Goal: Task Accomplishment & Management: Manage account settings

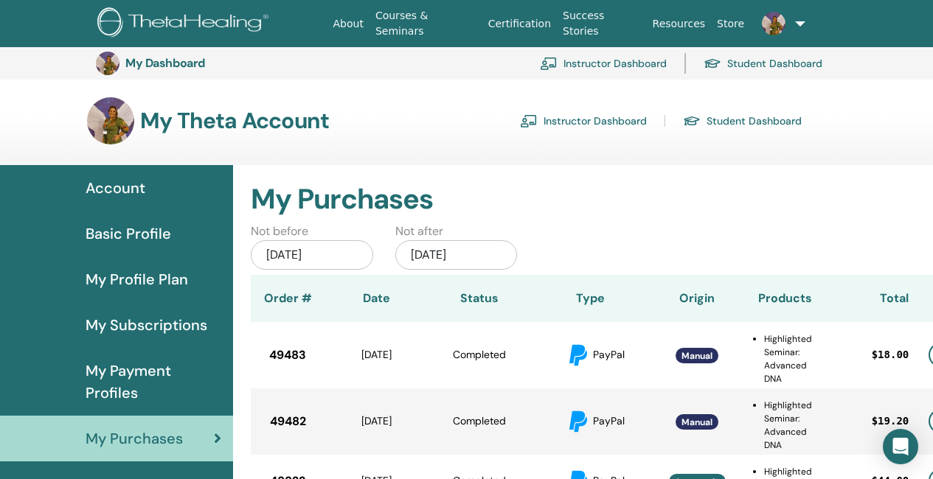
scroll to position [180, 24]
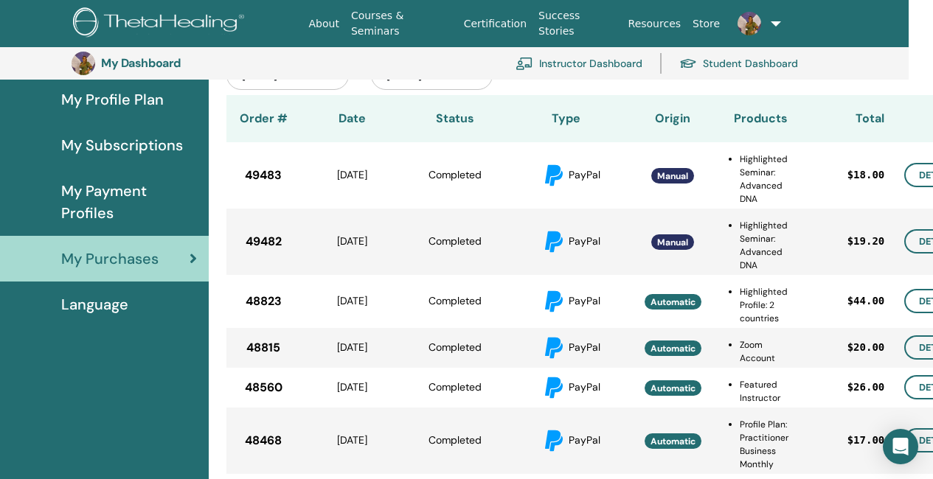
drag, startPoint x: 0, startPoint y: 0, endPoint x: 178, endPoint y: 32, distance: 181.3
click at [178, 32] on img at bounding box center [161, 23] width 176 height 33
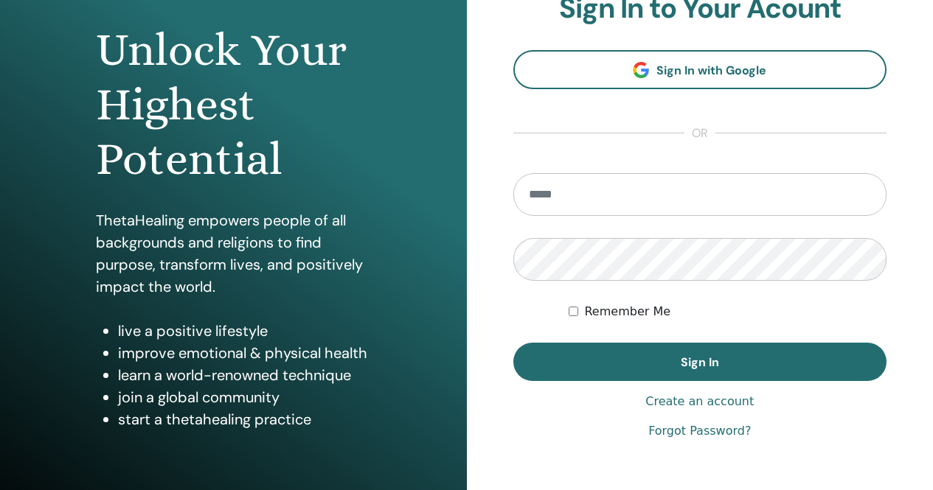
scroll to position [147, 0]
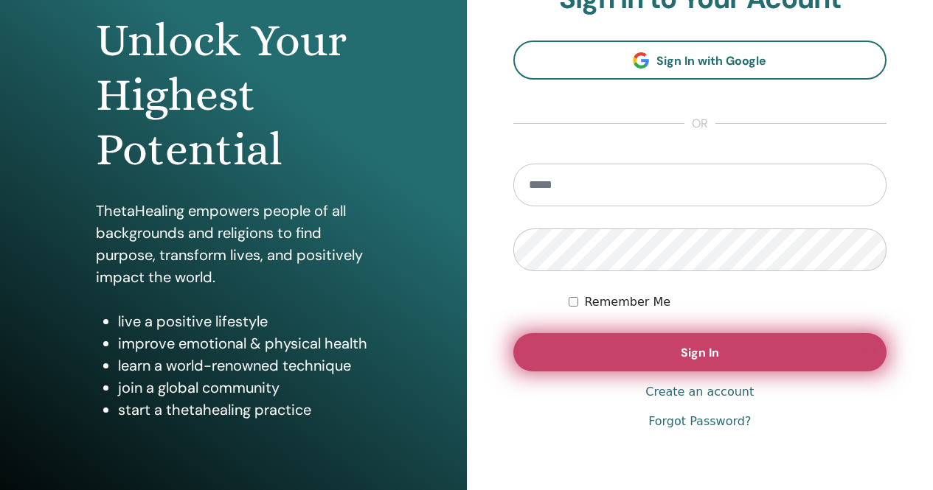
type input "**********"
click at [647, 357] on button "Sign In" at bounding box center [700, 352] width 374 height 38
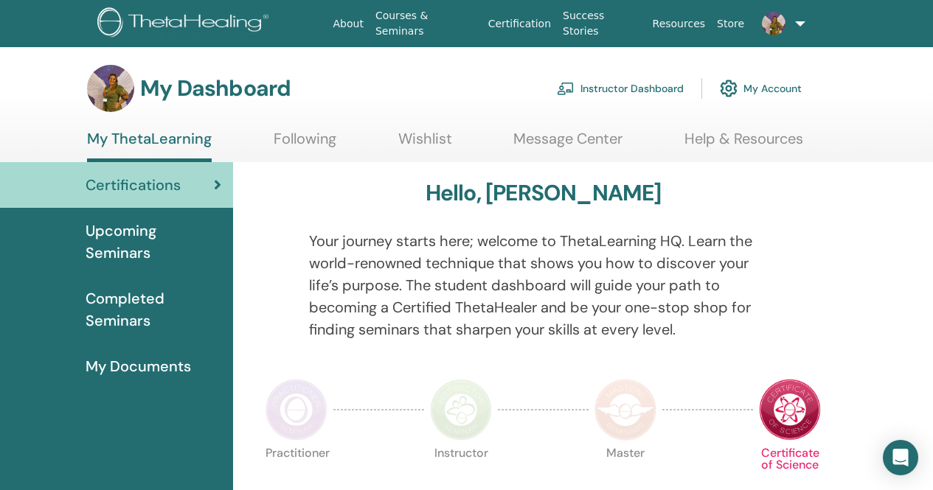
click at [617, 91] on link "Instructor Dashboard" at bounding box center [620, 88] width 127 height 32
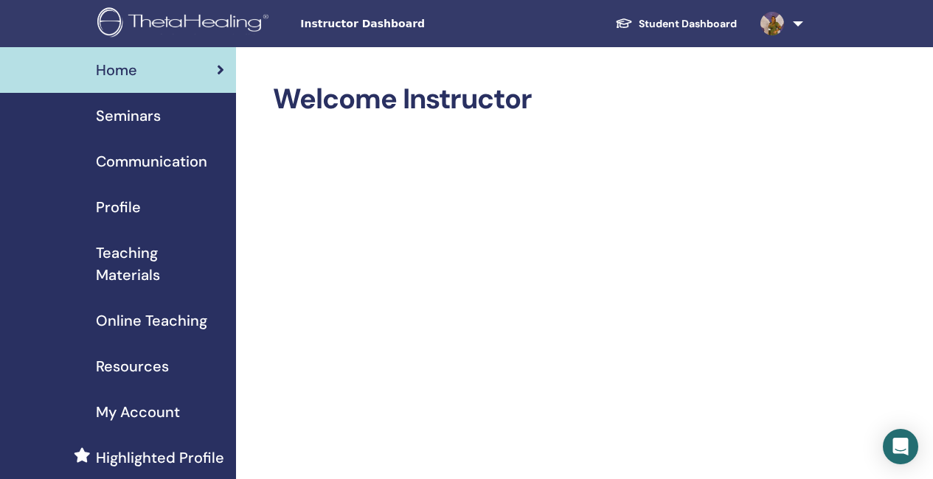
click at [161, 115] on div "Seminars" at bounding box center [118, 116] width 212 height 22
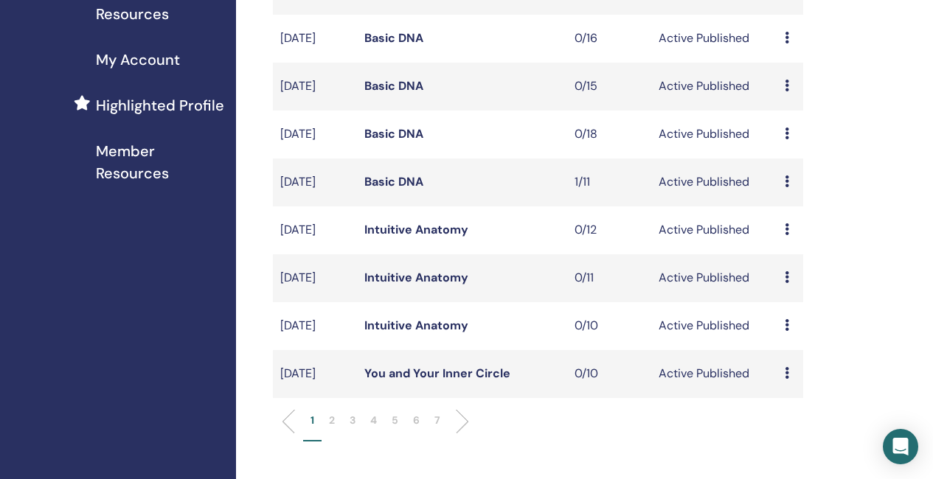
scroll to position [442, 0]
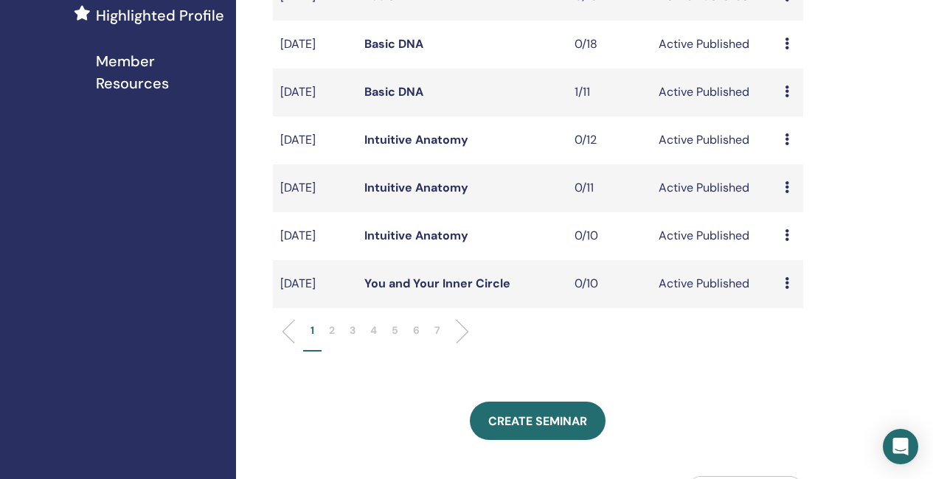
click at [461, 344] on li at bounding box center [456, 331] width 25 height 25
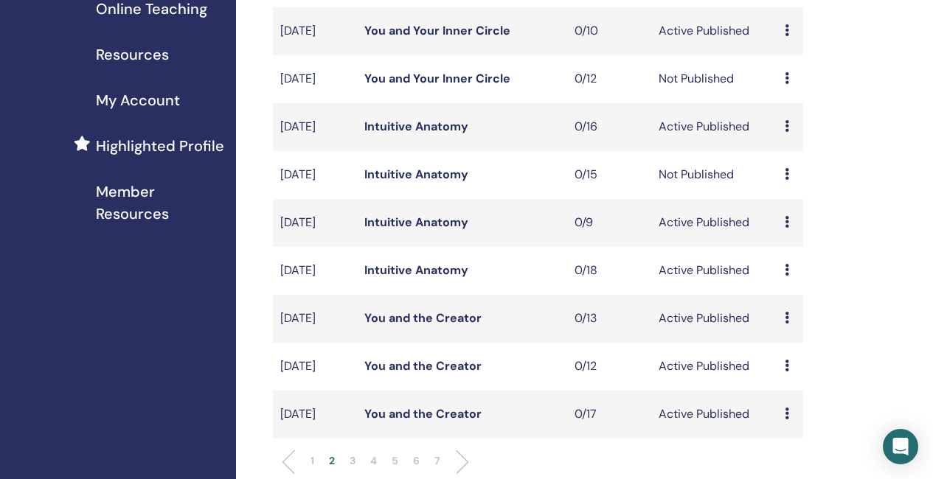
scroll to position [295, 0]
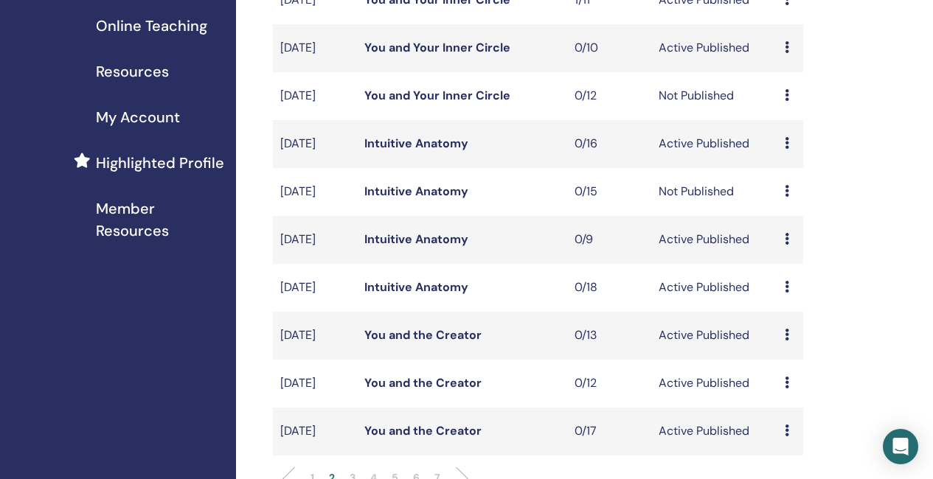
click at [419, 151] on link "Intuitive Anatomy" at bounding box center [416, 143] width 104 height 15
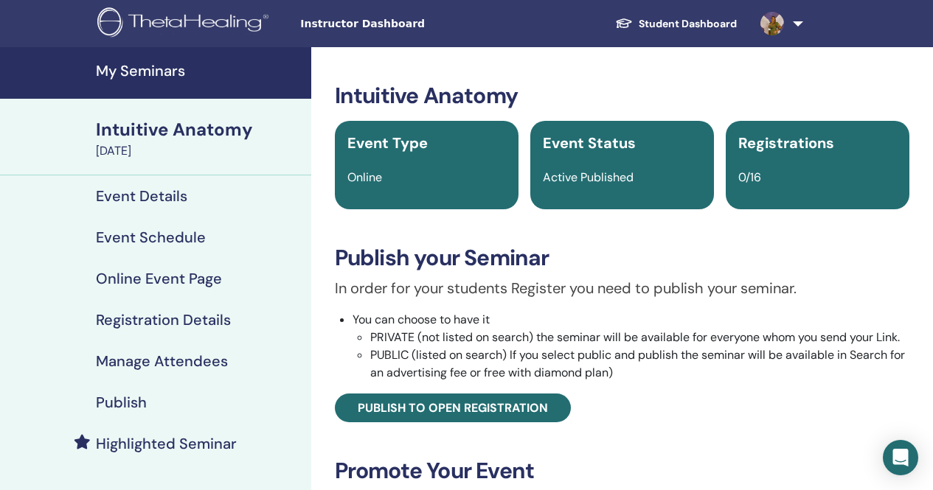
click at [168, 439] on h4 "Highlighted Seminar" at bounding box center [166, 444] width 141 height 18
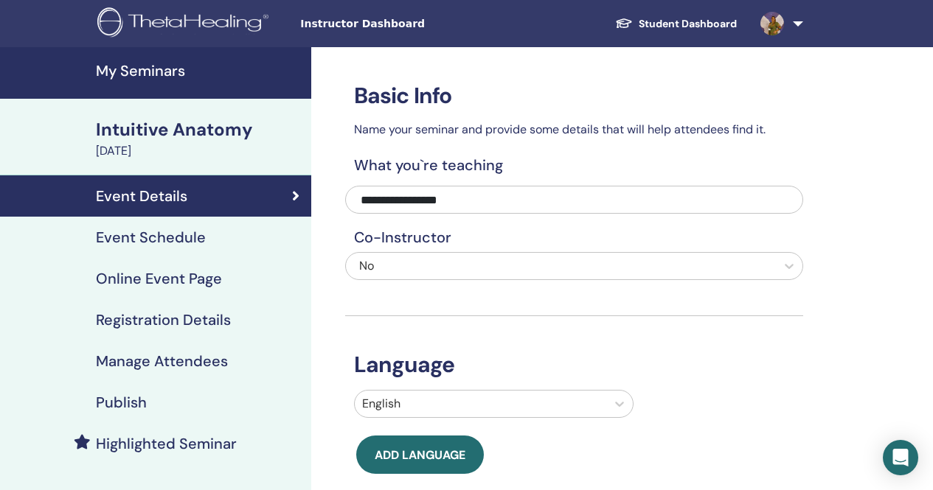
click at [150, 65] on h4 "My Seminars" at bounding box center [199, 71] width 206 height 18
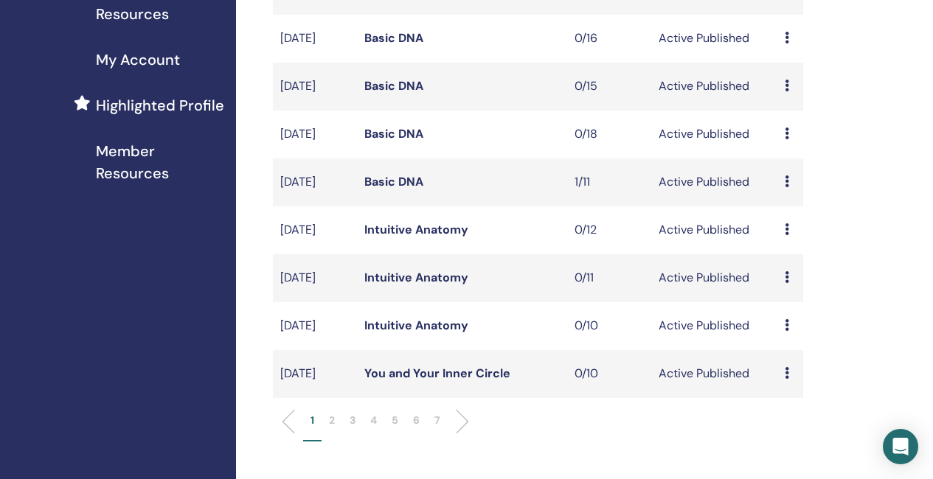
scroll to position [369, 0]
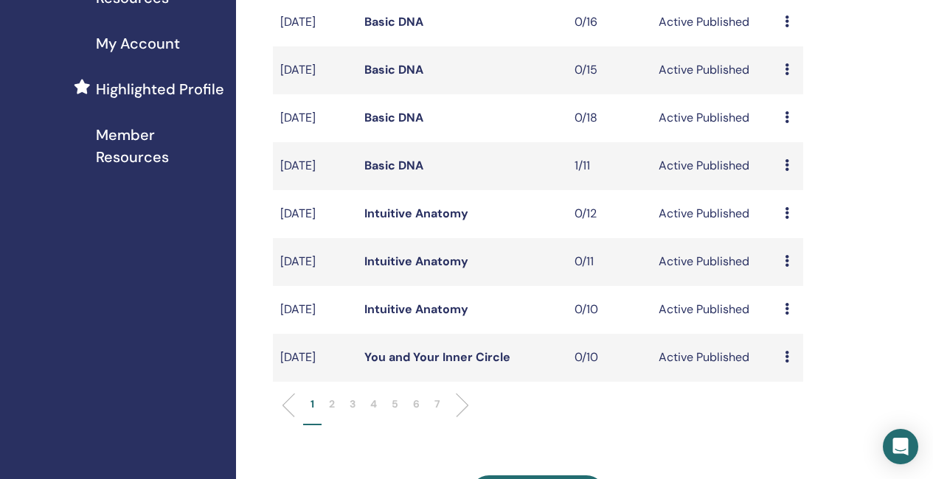
click at [442, 269] on link "Intuitive Anatomy" at bounding box center [416, 261] width 104 height 15
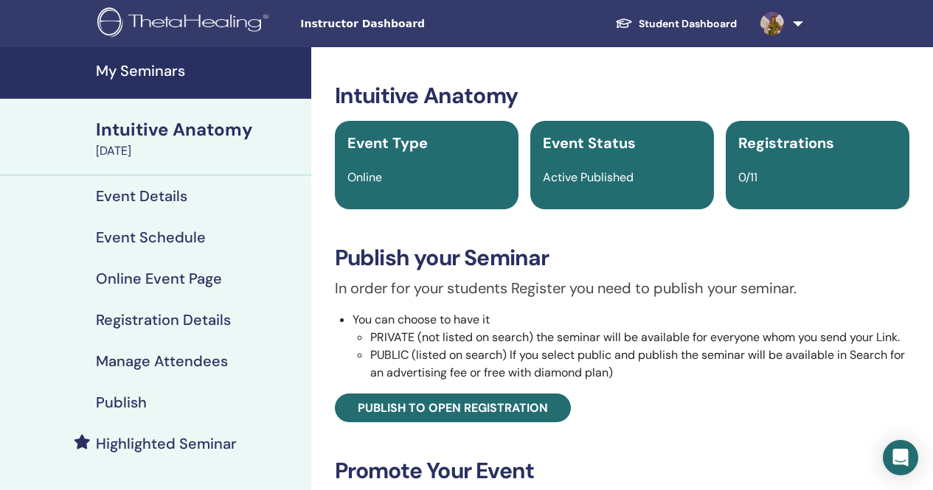
click at [209, 456] on link "Highlighted Seminar" at bounding box center [155, 443] width 311 height 41
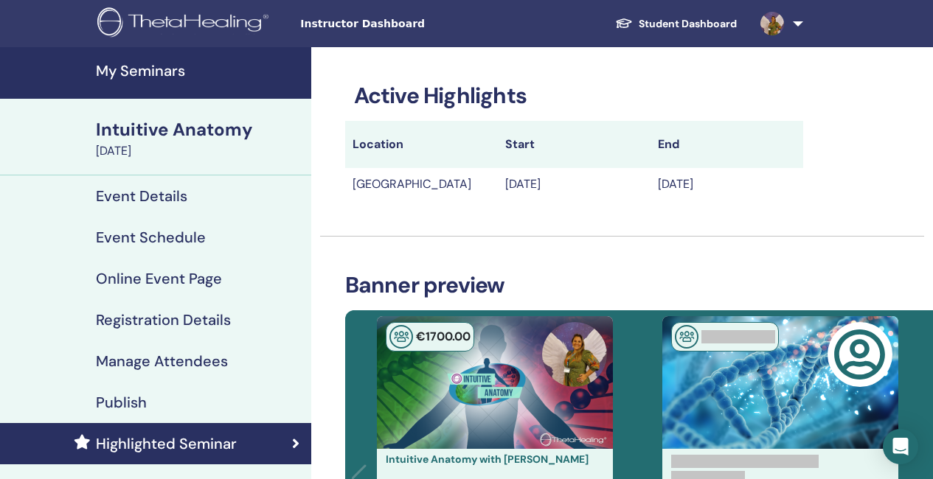
click at [135, 76] on h4 "My Seminars" at bounding box center [199, 71] width 206 height 18
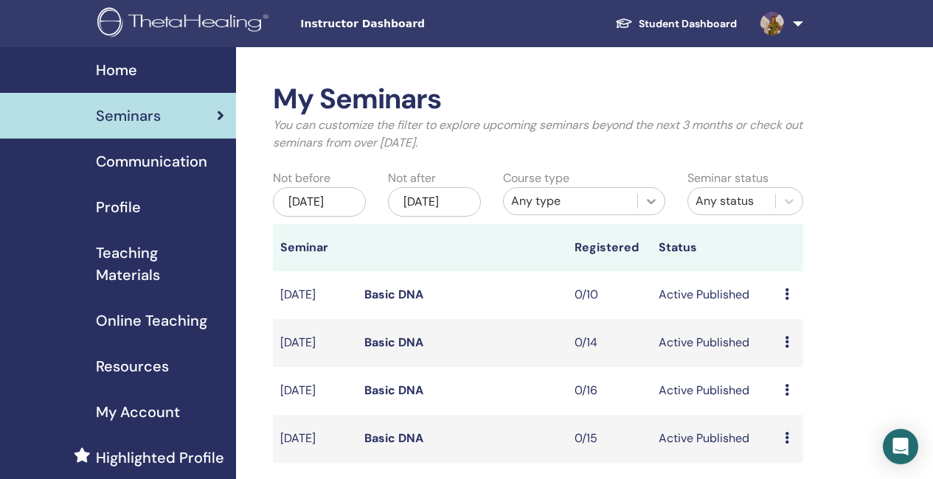
click at [662, 203] on div at bounding box center [651, 201] width 27 height 27
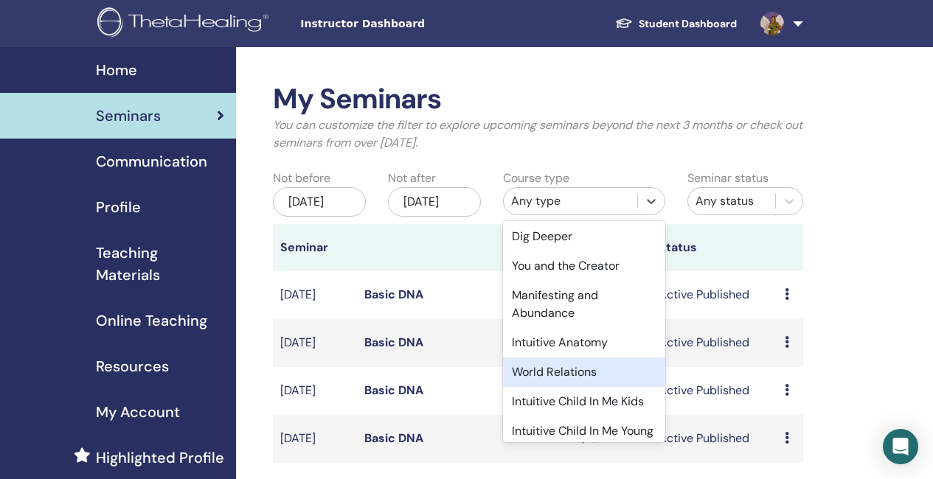
scroll to position [221, 0]
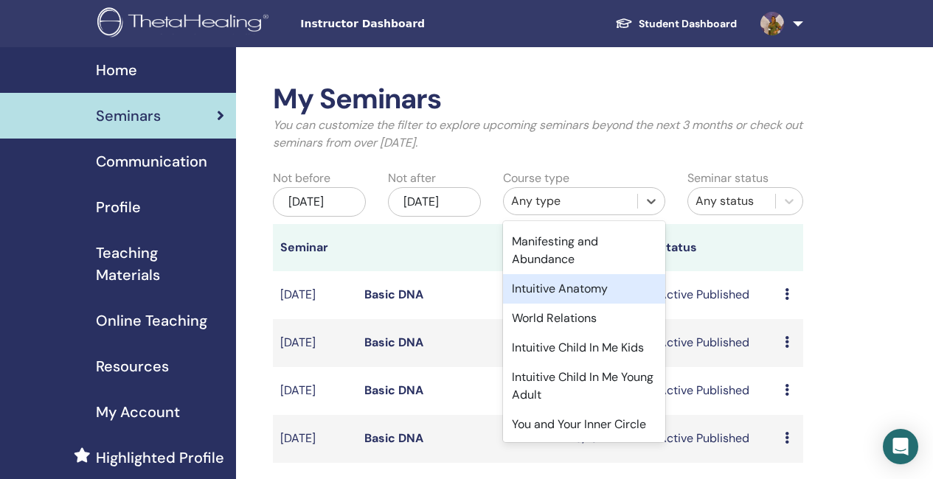
click at [570, 274] on div "Intuitive Anatomy" at bounding box center [584, 288] width 162 height 29
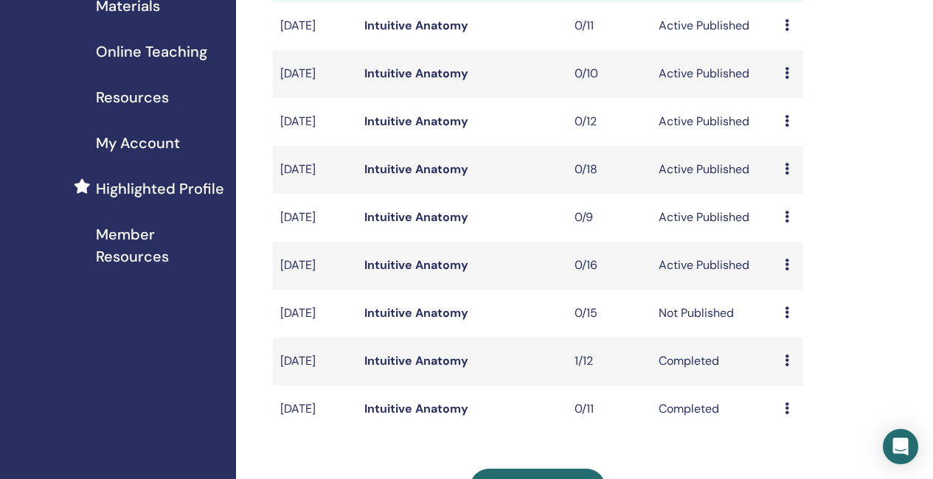
scroll to position [295, 0]
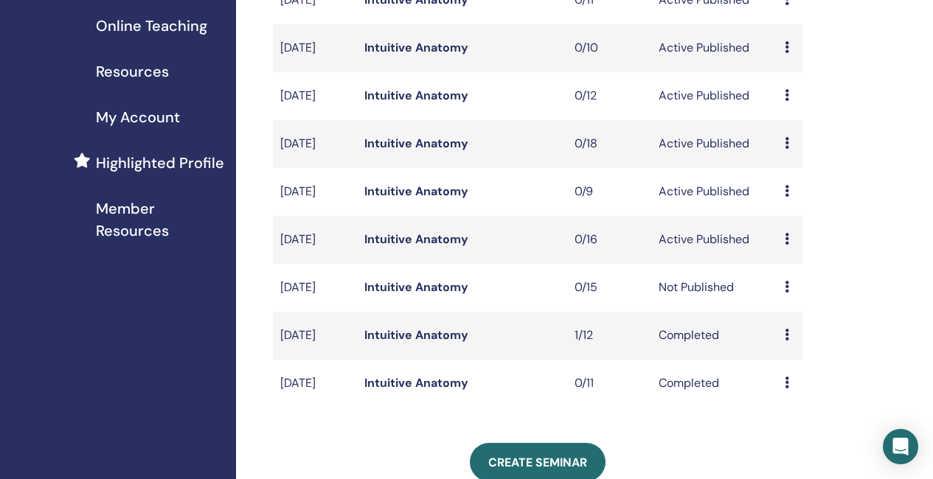
click at [412, 295] on link "Intuitive Anatomy" at bounding box center [416, 286] width 104 height 15
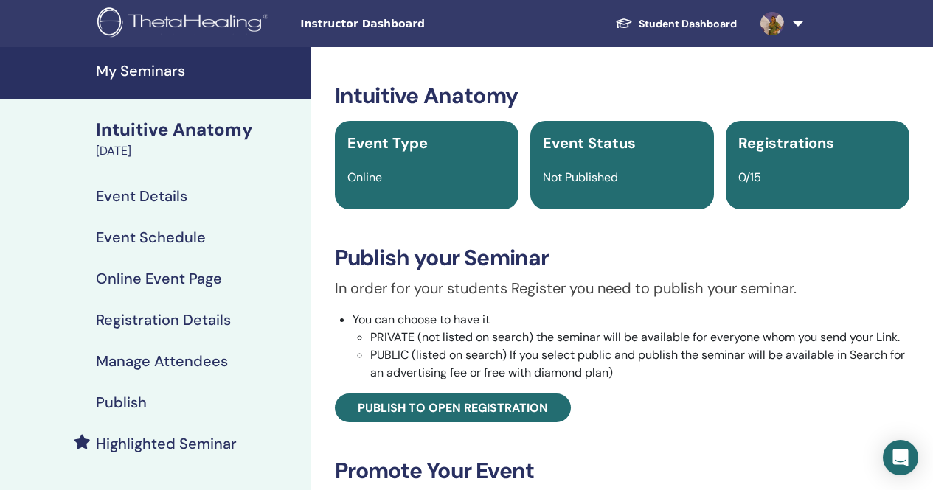
click at [169, 442] on h4 "Highlighted Seminar" at bounding box center [166, 444] width 141 height 18
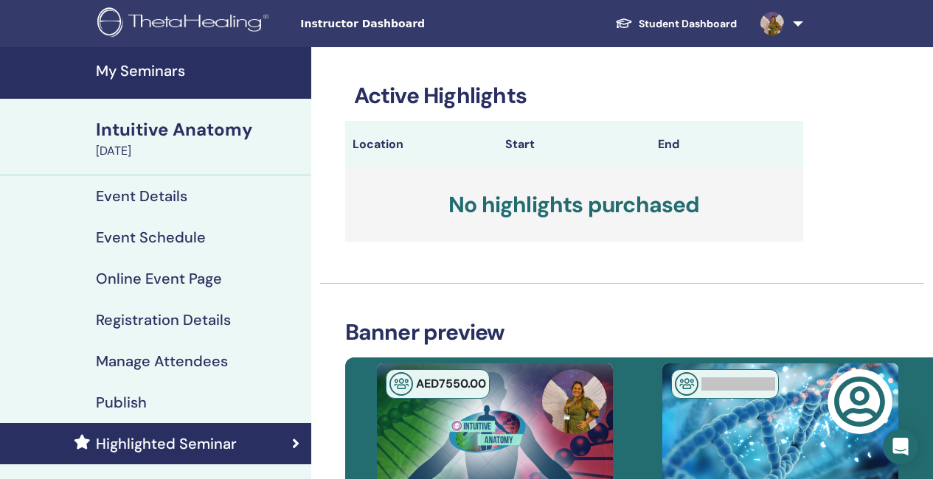
click at [130, 69] on h4 "My Seminars" at bounding box center [199, 71] width 206 height 18
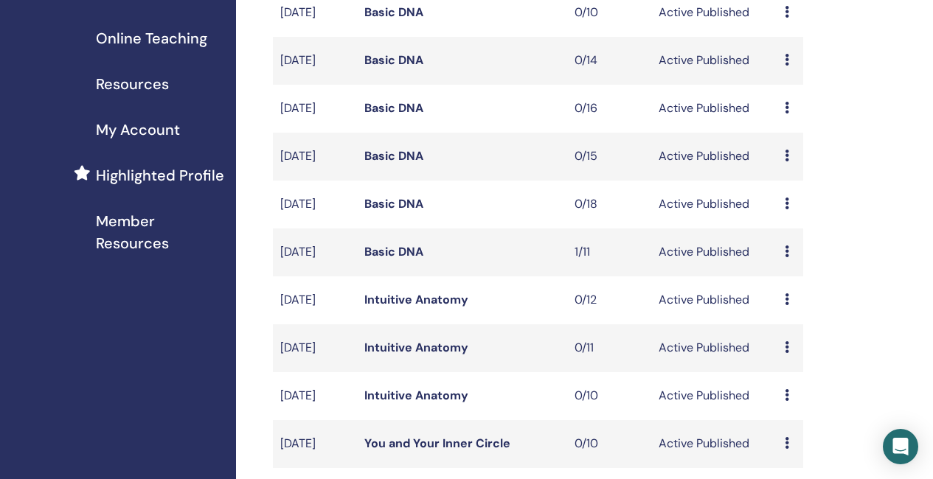
scroll to position [147, 0]
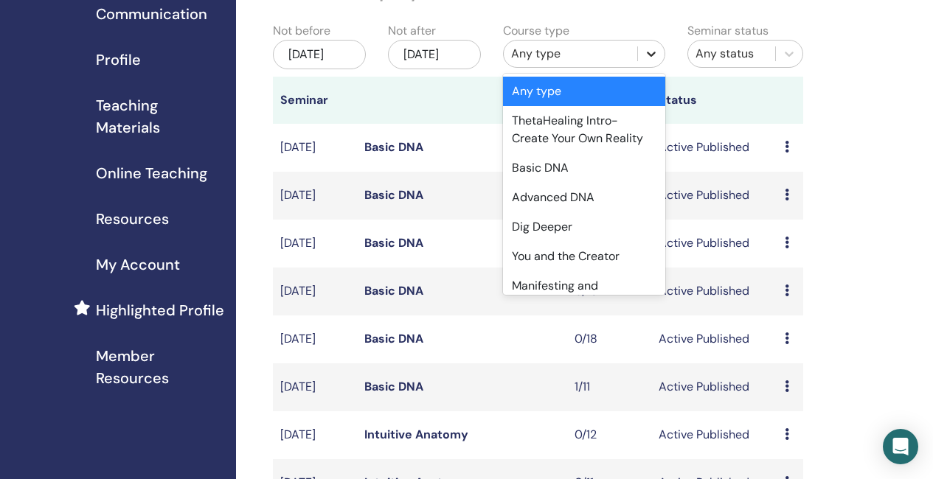
click at [650, 50] on icon at bounding box center [651, 53] width 15 height 15
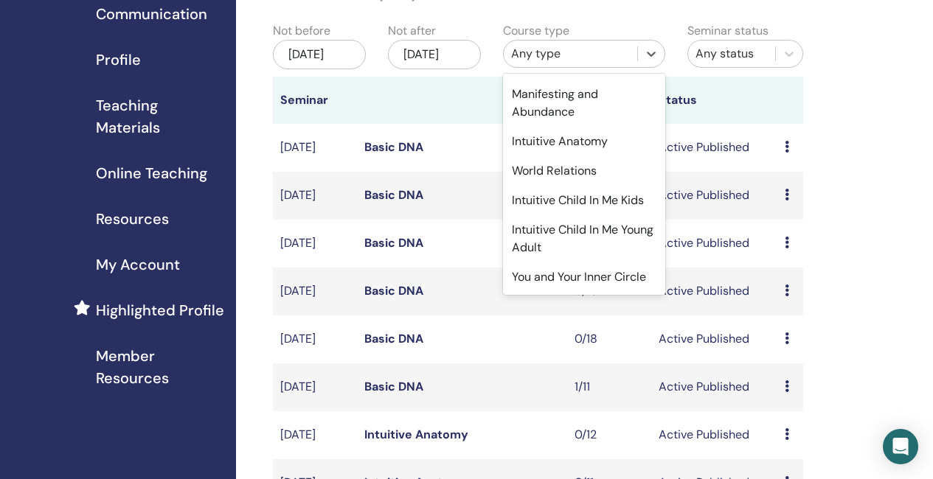
scroll to position [221, 0]
click at [564, 127] on div "Intuitive Anatomy" at bounding box center [584, 141] width 162 height 29
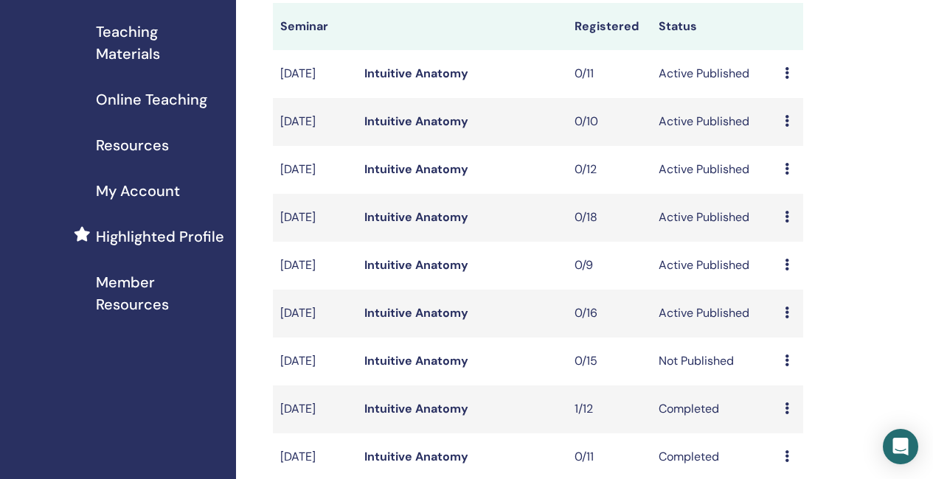
click at [431, 321] on link "Intuitive Anatomy" at bounding box center [416, 312] width 104 height 15
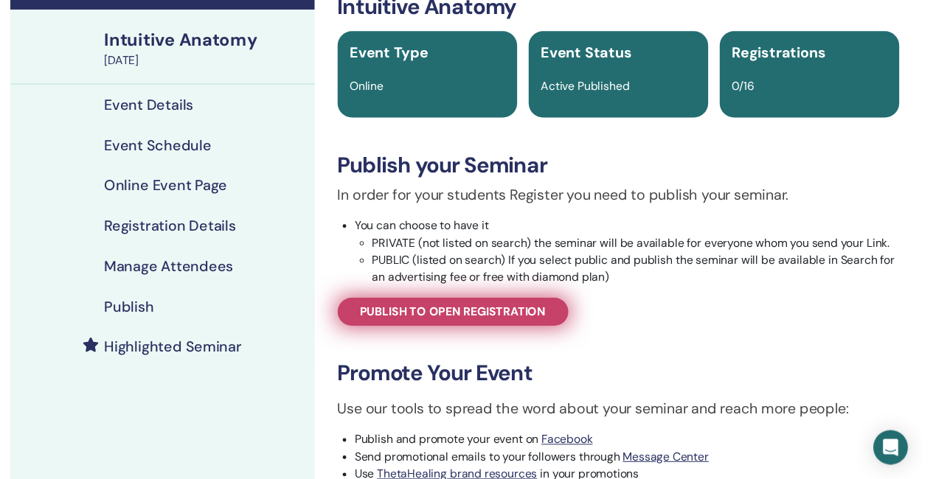
scroll to position [147, 0]
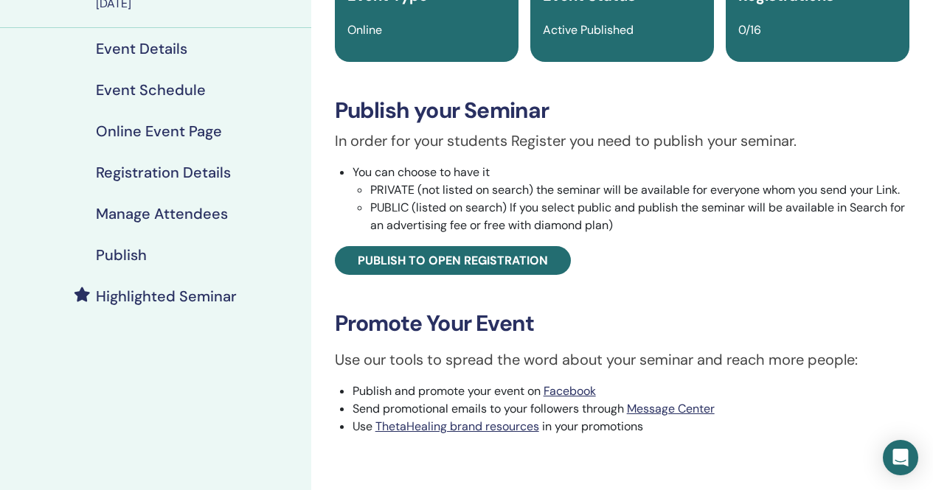
click at [173, 284] on link "Highlighted Seminar" at bounding box center [155, 296] width 311 height 41
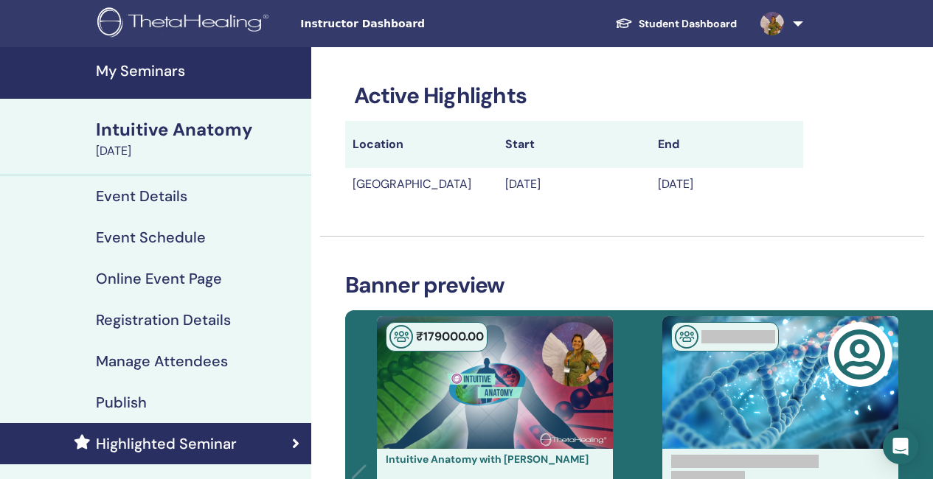
click at [153, 75] on h4 "My Seminars" at bounding box center [199, 71] width 206 height 18
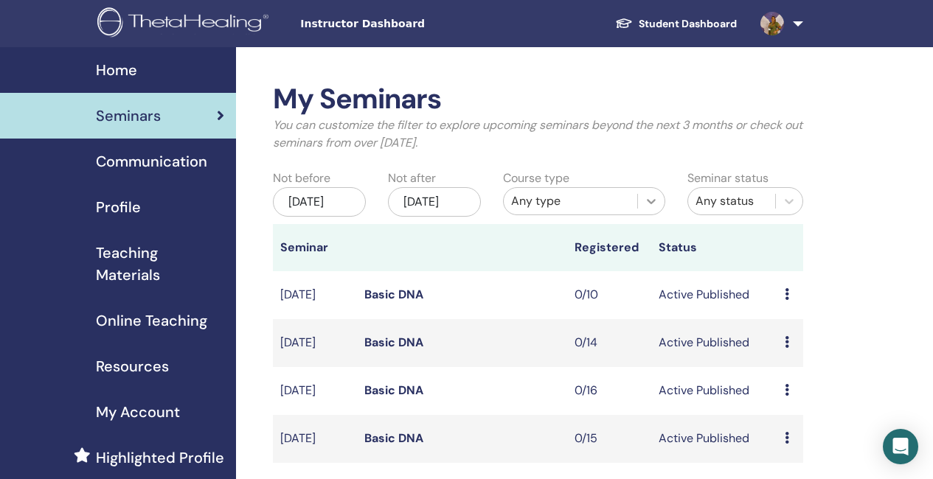
click at [651, 203] on icon at bounding box center [651, 201] width 9 height 5
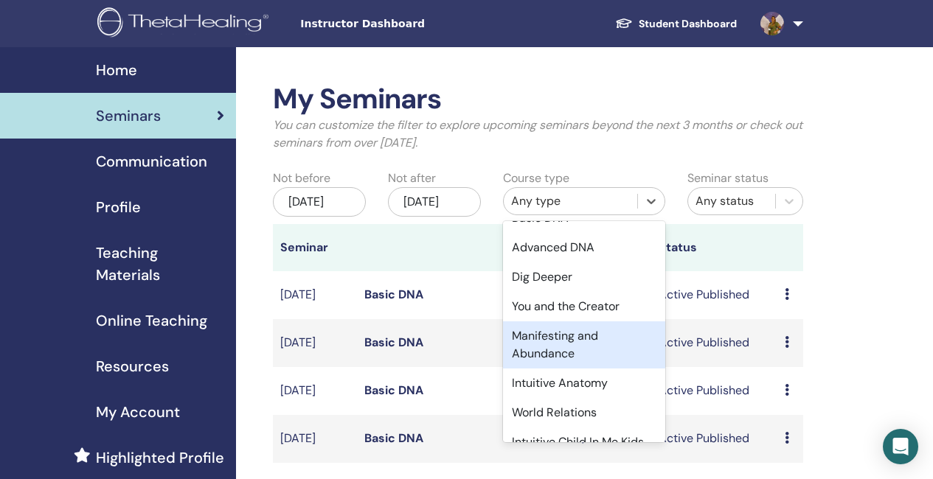
scroll to position [171, 0]
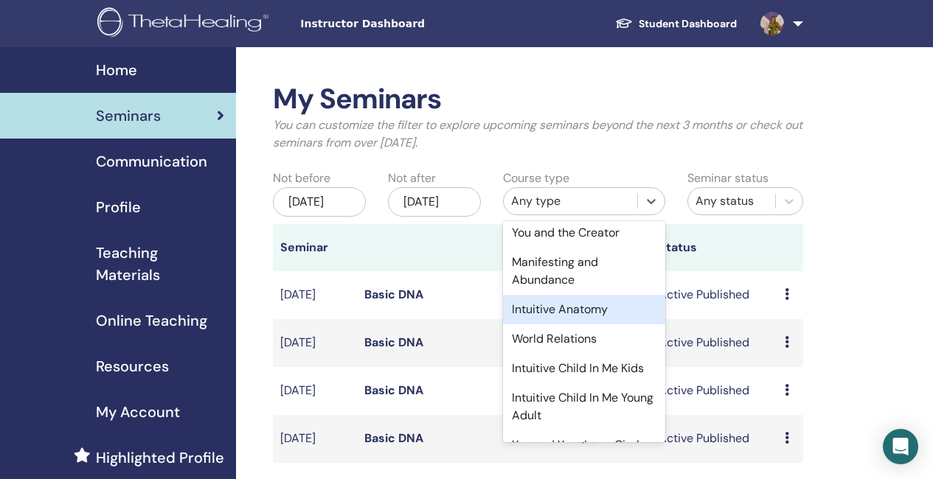
click at [562, 304] on div "Intuitive Anatomy" at bounding box center [584, 309] width 162 height 29
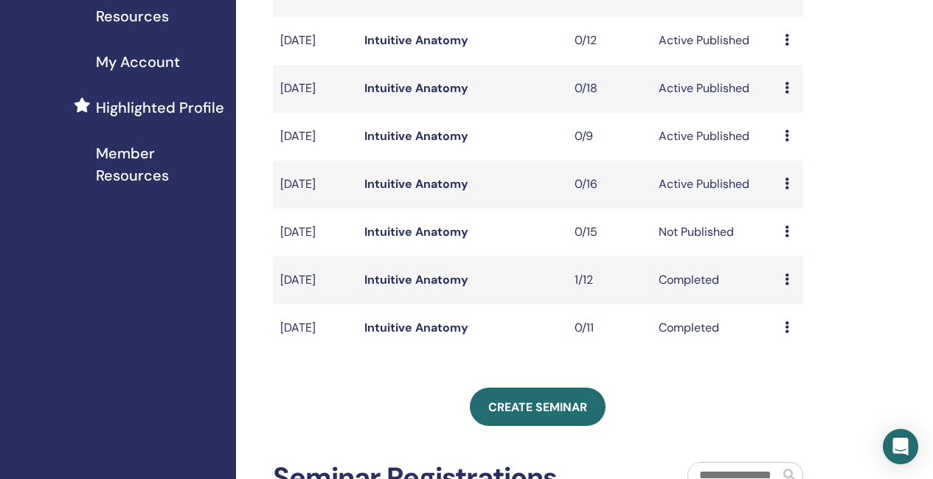
scroll to position [369, 0]
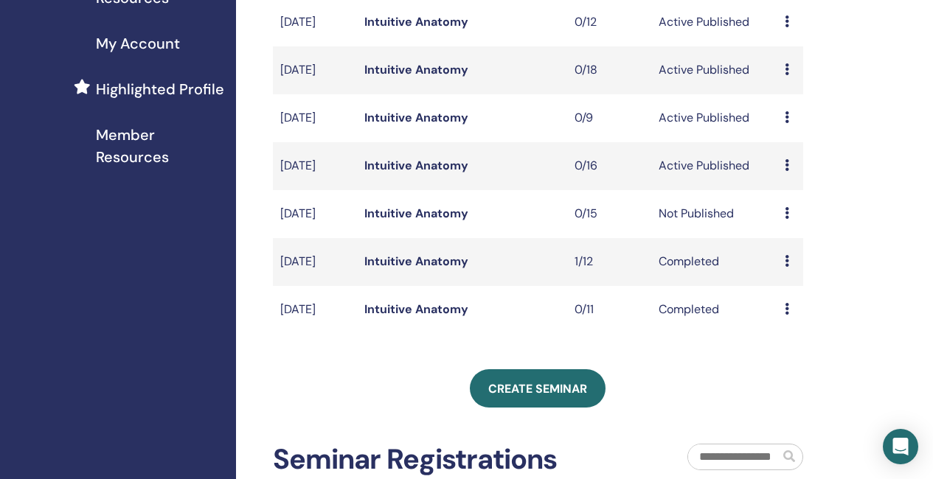
click at [440, 77] on link "Intuitive Anatomy" at bounding box center [416, 69] width 104 height 15
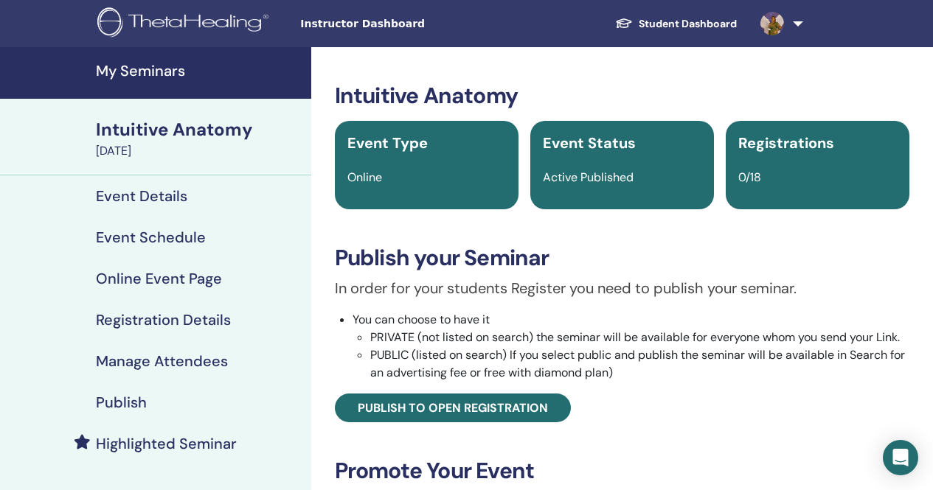
click at [180, 432] on link "Highlighted Seminar" at bounding box center [155, 443] width 311 height 41
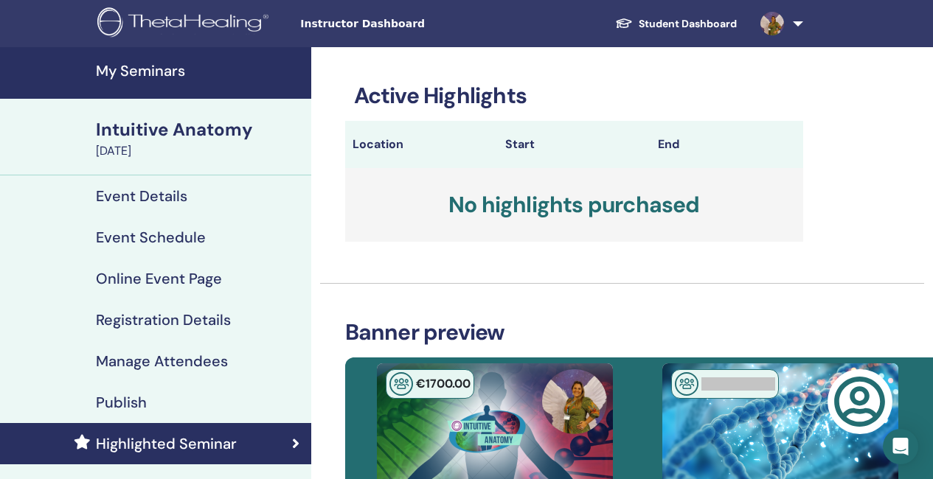
click at [128, 68] on h4 "My Seminars" at bounding box center [199, 71] width 206 height 18
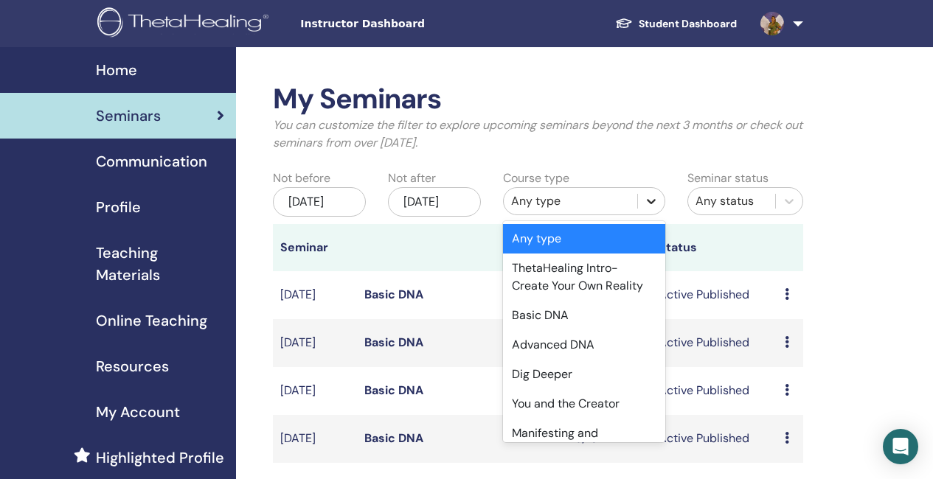
click at [649, 204] on icon at bounding box center [651, 201] width 15 height 15
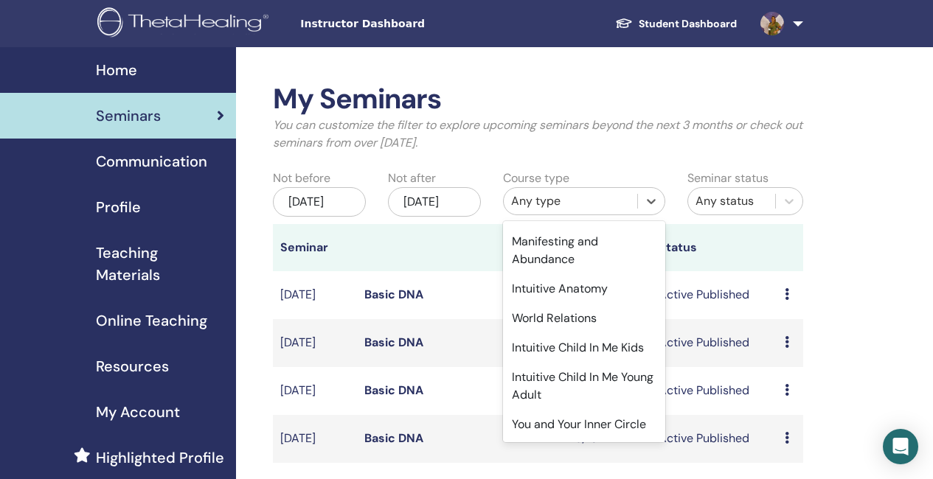
scroll to position [227, 0]
click at [580, 274] on div "Intuitive Anatomy" at bounding box center [584, 288] width 162 height 29
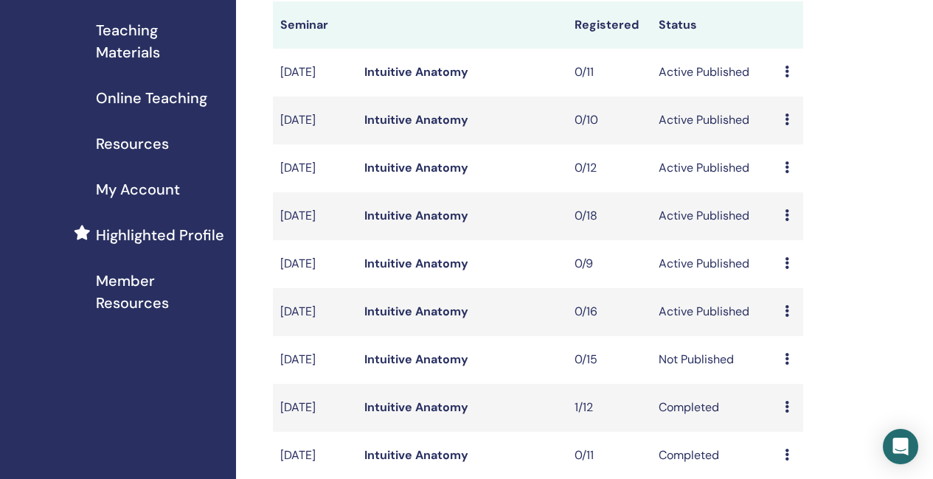
scroll to position [221, 0]
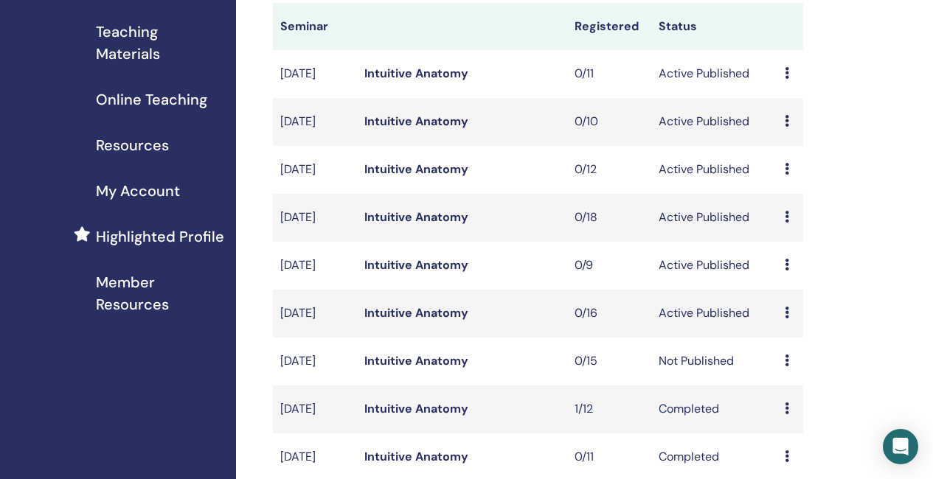
click at [433, 177] on link "Intuitive Anatomy" at bounding box center [416, 168] width 104 height 15
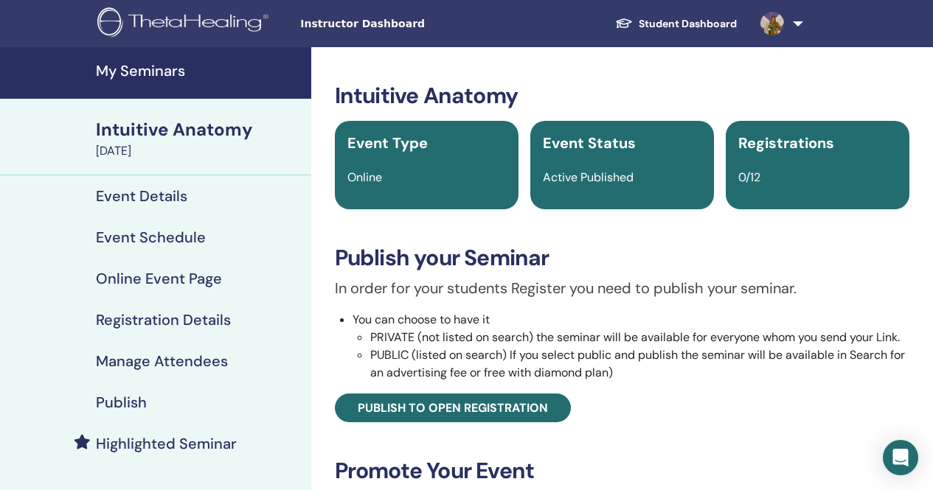
click at [147, 403] on div "Publish" at bounding box center [156, 403] width 288 height 18
